Goal: Task Accomplishment & Management: Manage account settings

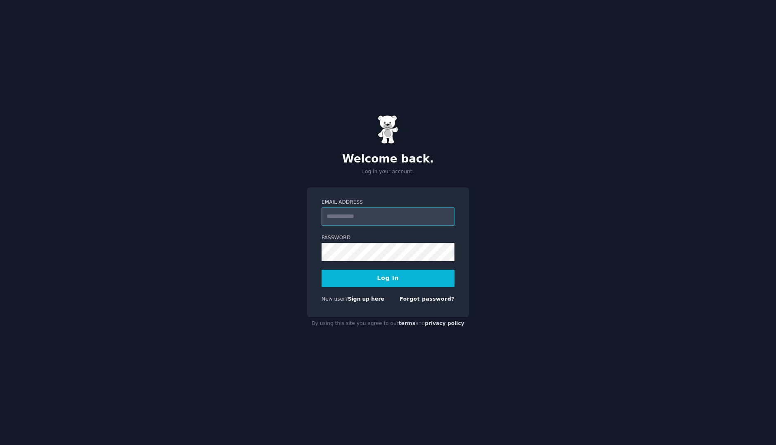
type input "**********"
click at [397, 286] on button "Log In" at bounding box center [387, 278] width 133 height 17
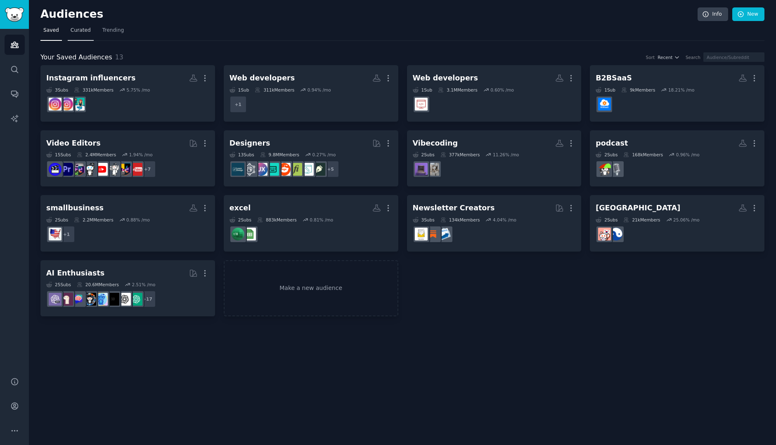
click at [83, 33] on span "Curated" at bounding box center [81, 30] width 20 height 7
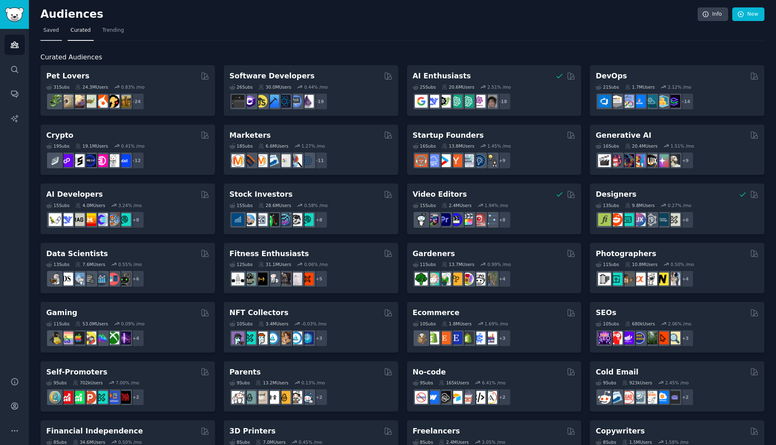
click at [47, 28] on span "Saved" at bounding box center [51, 30] width 16 height 7
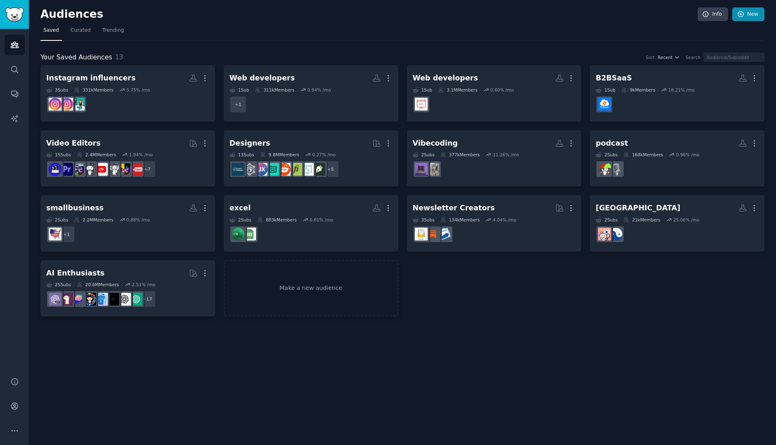
click at [747, 14] on link "New" at bounding box center [748, 14] width 32 height 14
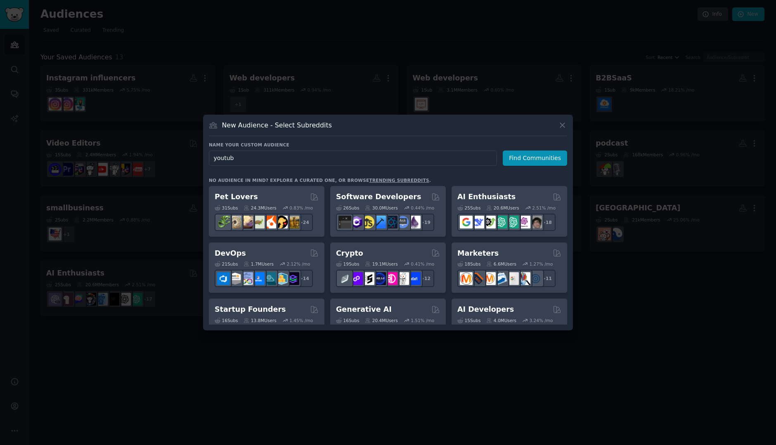
type input "youtube"
click at [536, 158] on button "Find Communities" at bounding box center [535, 158] width 64 height 15
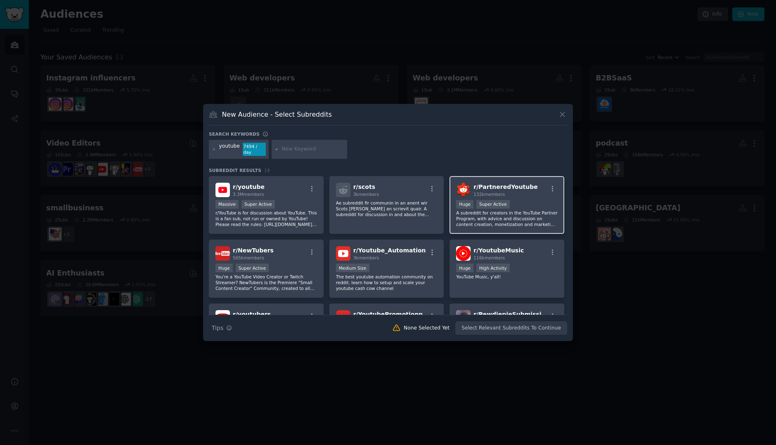
click at [489, 183] on h2 "r/ PartneredYoutube 132k members" at bounding box center [505, 190] width 64 height 14
click at [540, 332] on button "Create Audience" at bounding box center [540, 328] width 54 height 14
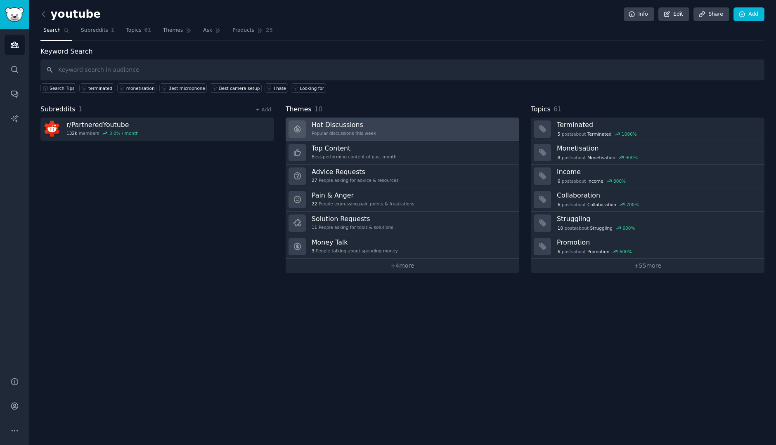
click at [451, 135] on link "Hot Discussions Popular discussions this week" at bounding box center [403, 130] width 234 height 24
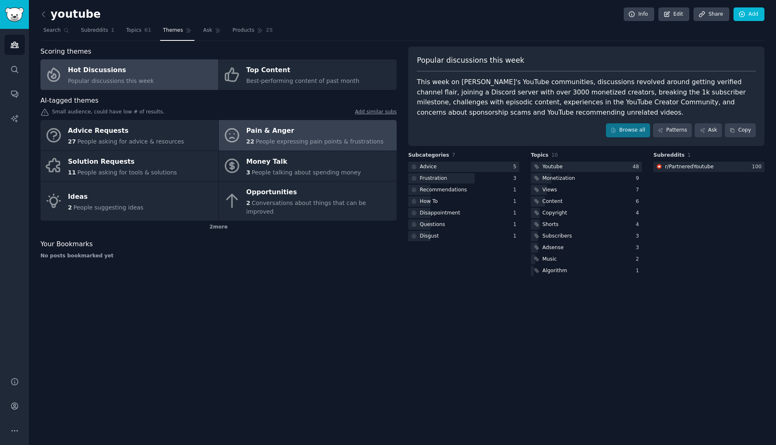
click at [297, 126] on div "Pain & Anger" at bounding box center [314, 131] width 137 height 13
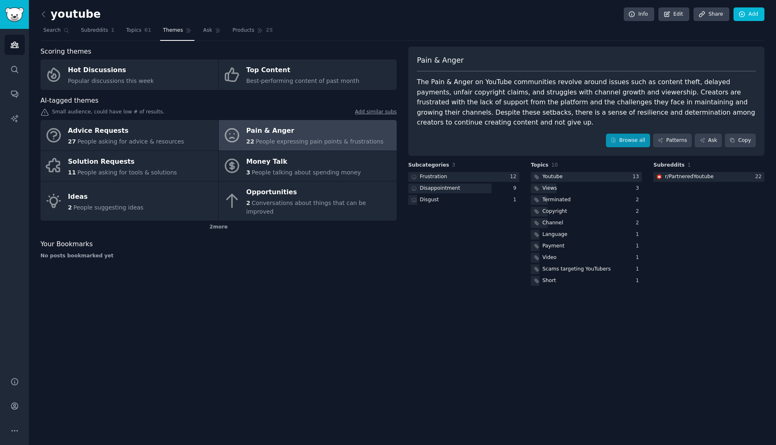
click at [621, 136] on link "Browse all" at bounding box center [628, 141] width 44 height 14
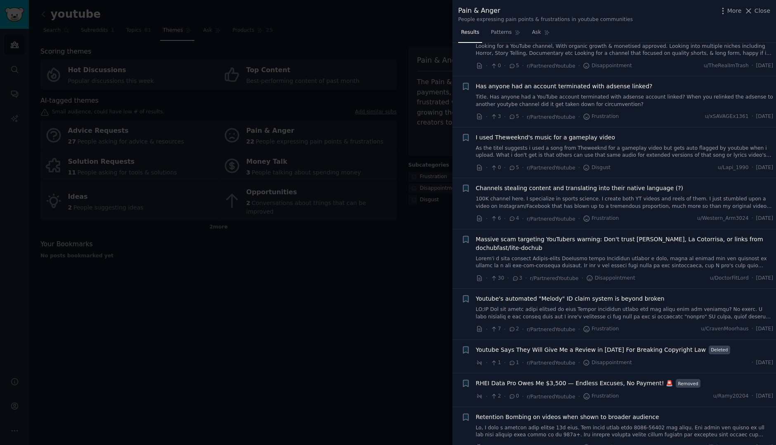
scroll to position [657, 0]
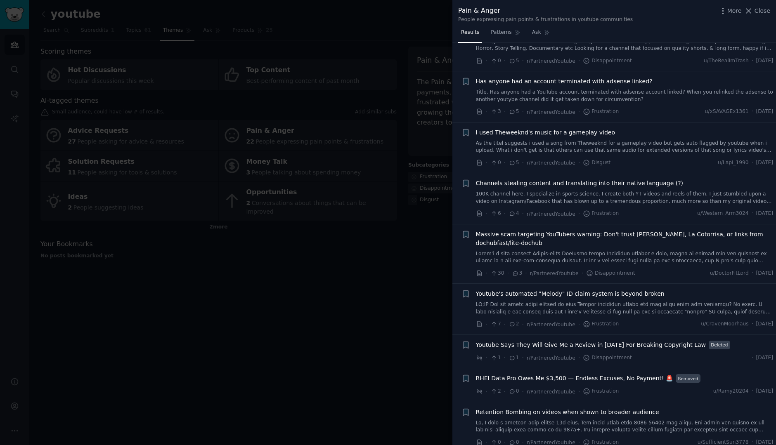
click at [360, 266] on div at bounding box center [388, 222] width 776 height 445
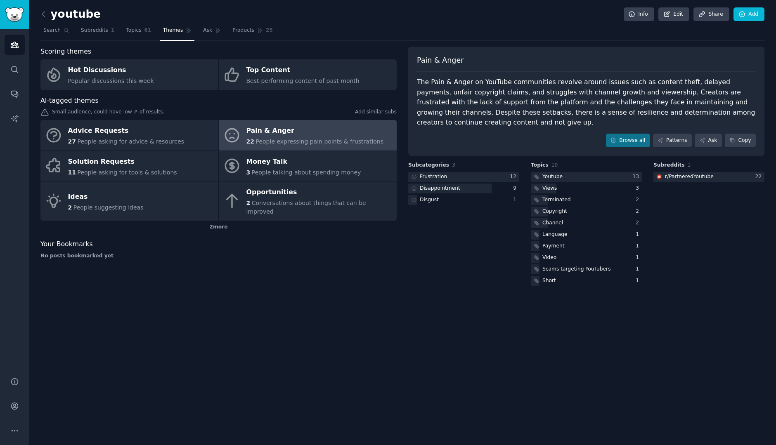
click at [287, 139] on span "People expressing pain points & frustrations" at bounding box center [319, 141] width 128 height 7
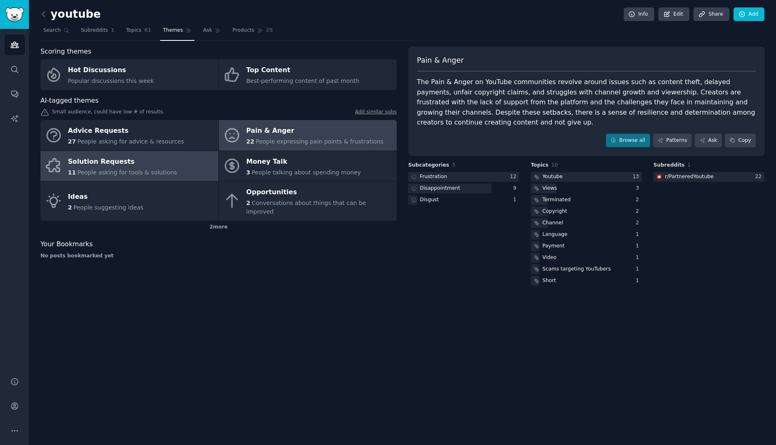
click at [137, 165] on div "Solution Requests" at bounding box center [122, 161] width 109 height 13
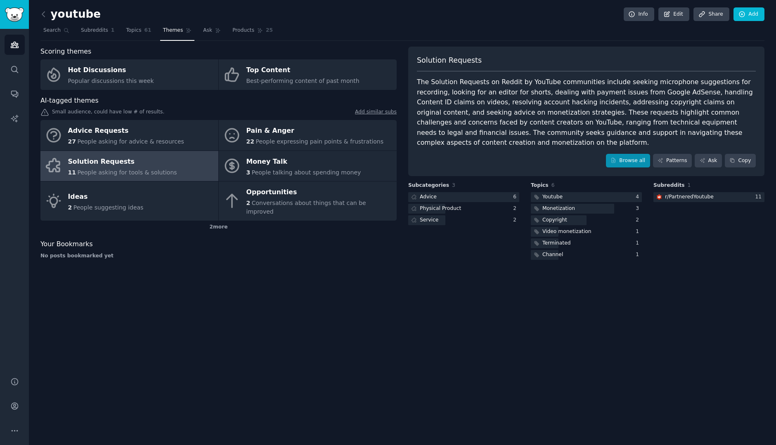
click at [628, 154] on link "Browse all" at bounding box center [628, 161] width 44 height 14
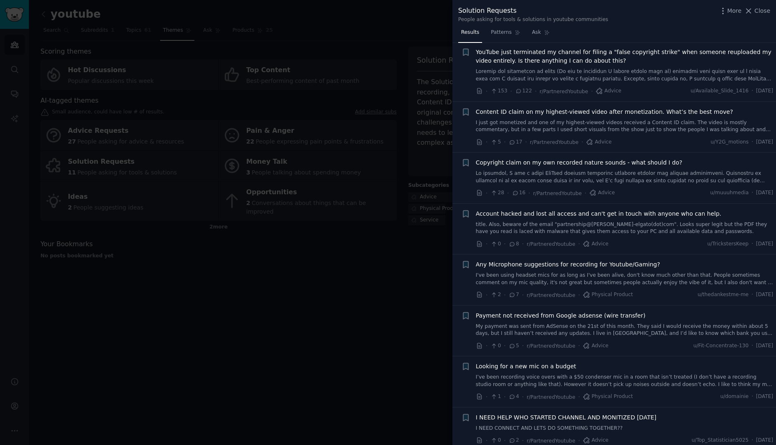
scroll to position [41, 0]
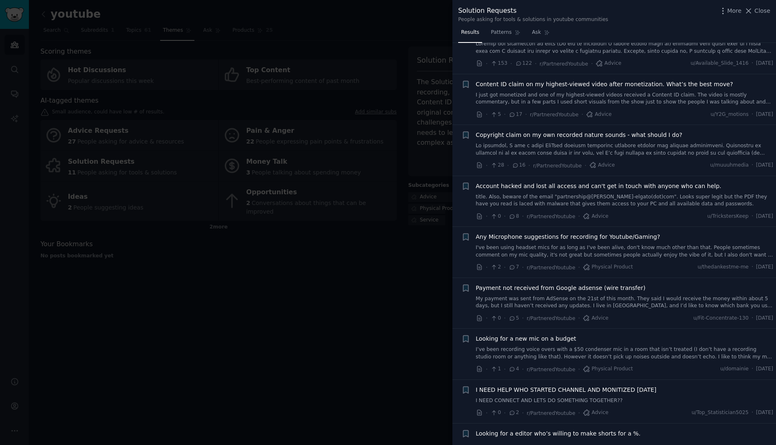
click at [332, 272] on div at bounding box center [388, 222] width 776 height 445
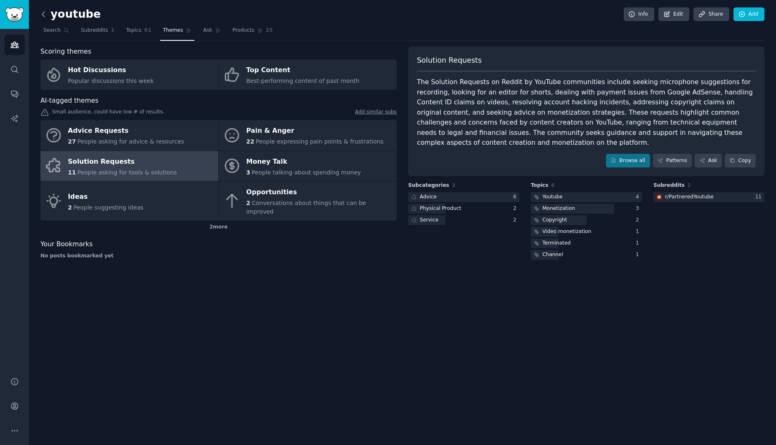
click at [42, 17] on icon at bounding box center [43, 14] width 9 height 9
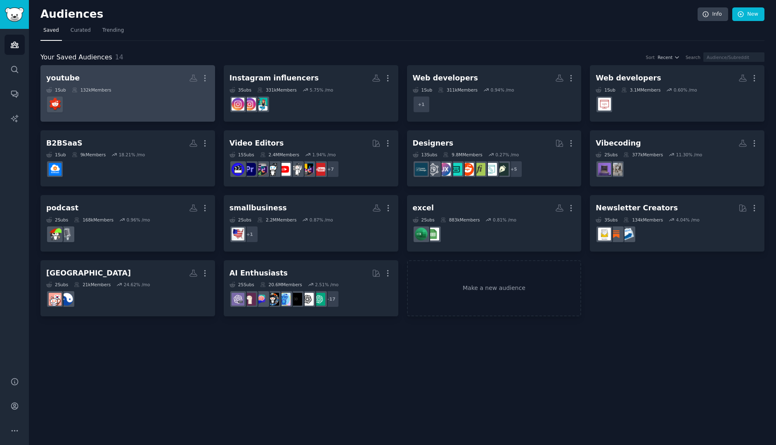
click at [104, 73] on h2 "youtube More" at bounding box center [127, 78] width 163 height 14
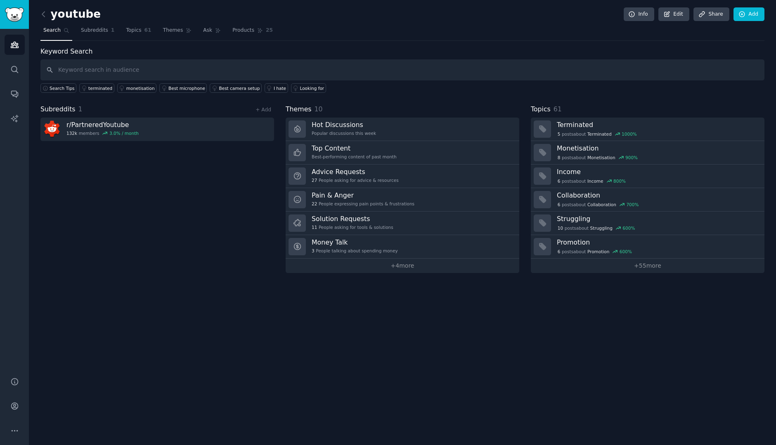
click at [6, 46] on link "Audiences" at bounding box center [15, 45] width 20 height 20
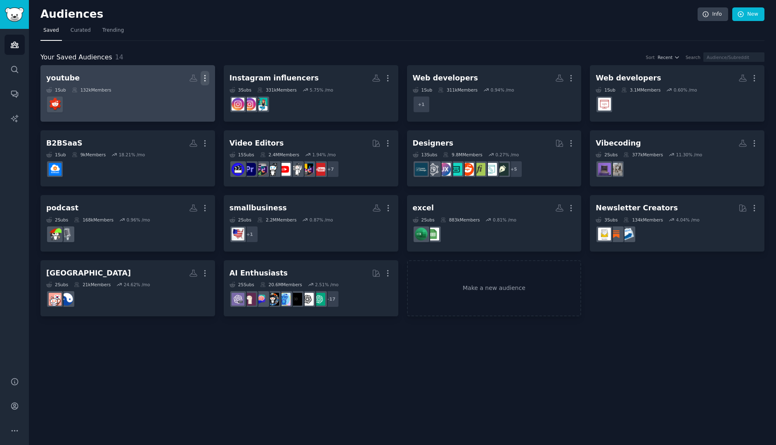
click at [207, 77] on icon "button" at bounding box center [205, 78] width 9 height 9
click at [191, 99] on p "Delete" at bounding box center [182, 95] width 19 height 9
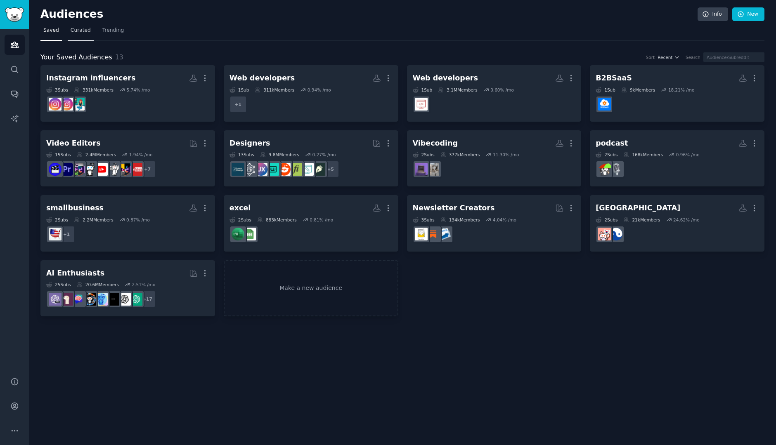
click at [78, 33] on span "Curated" at bounding box center [81, 30] width 20 height 7
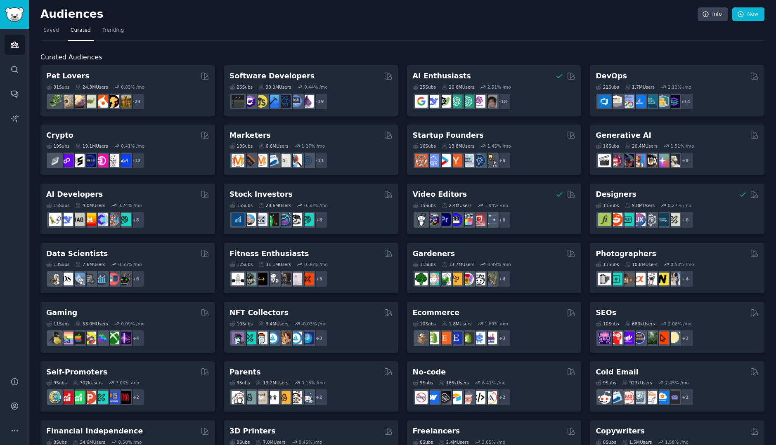
click at [109, 34] on link "Trending" at bounding box center [112, 32] width 27 height 17
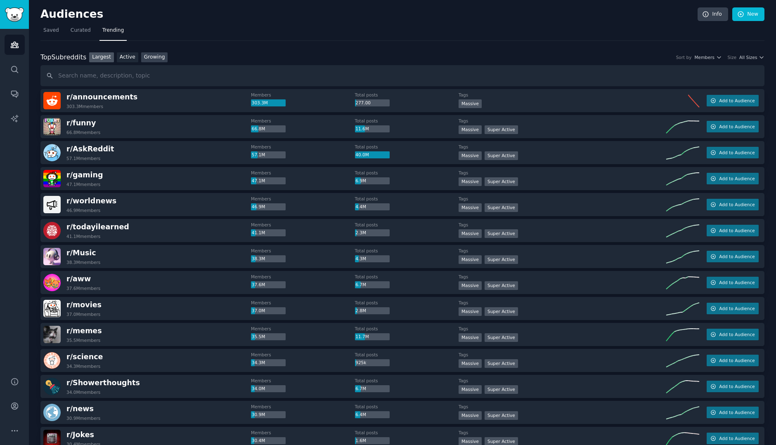
click at [151, 57] on link "Growing" at bounding box center [154, 57] width 27 height 10
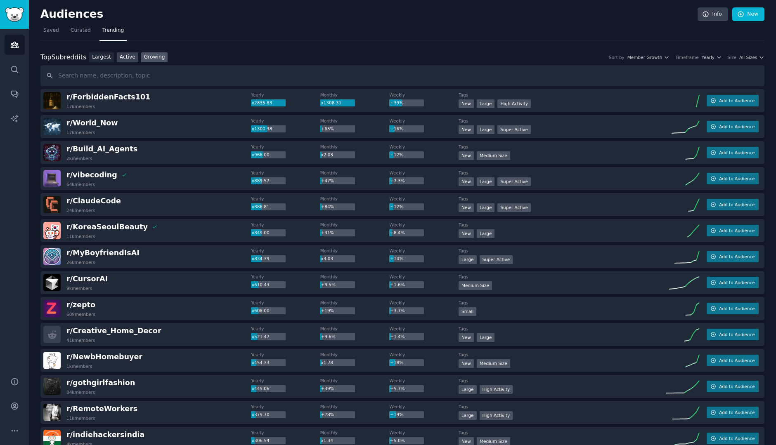
click at [125, 57] on link "Active" at bounding box center [127, 57] width 21 height 10
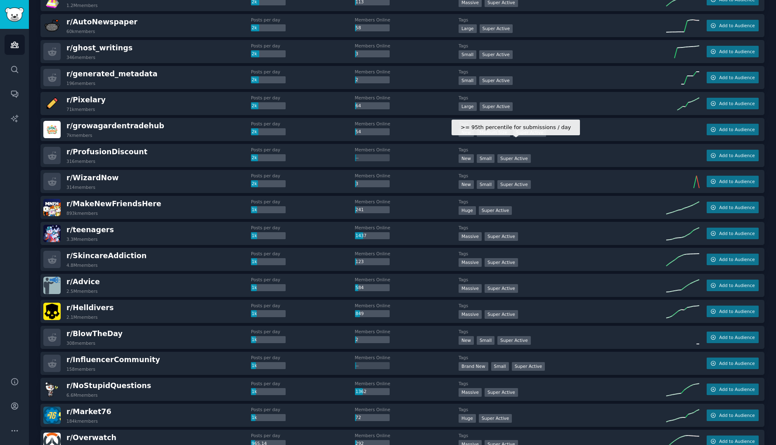
scroll to position [59, 0]
